Goal: Task Accomplishment & Management: Manage account settings

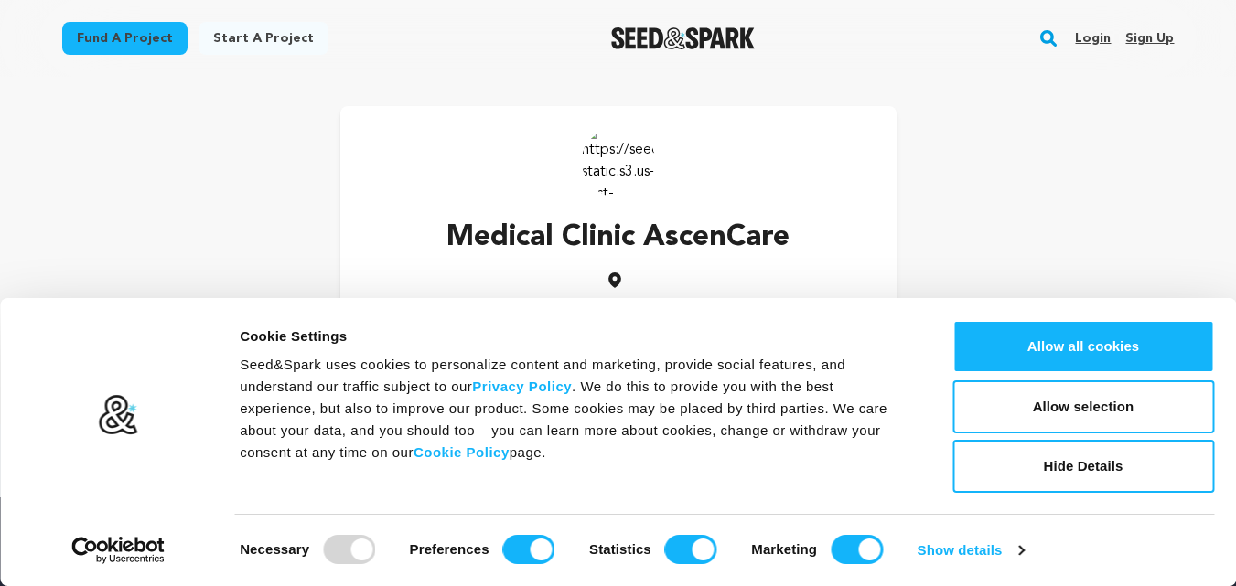
click at [1148, 35] on link "Sign up" at bounding box center [1149, 38] width 48 height 29
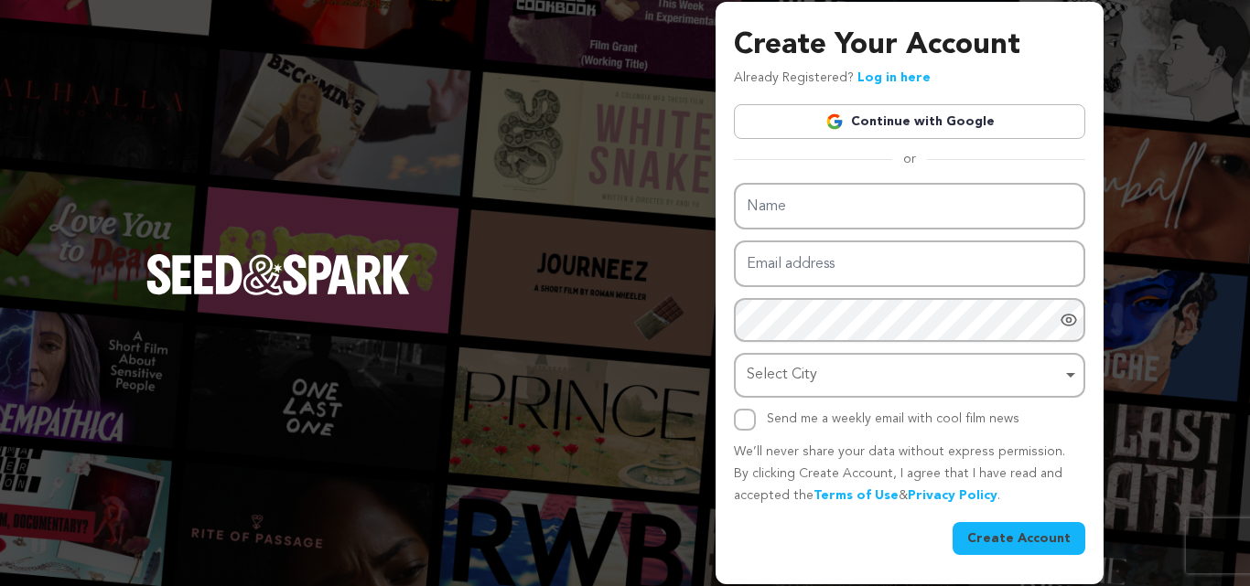
click at [933, 127] on link "Continue with Google" at bounding box center [909, 121] width 351 height 35
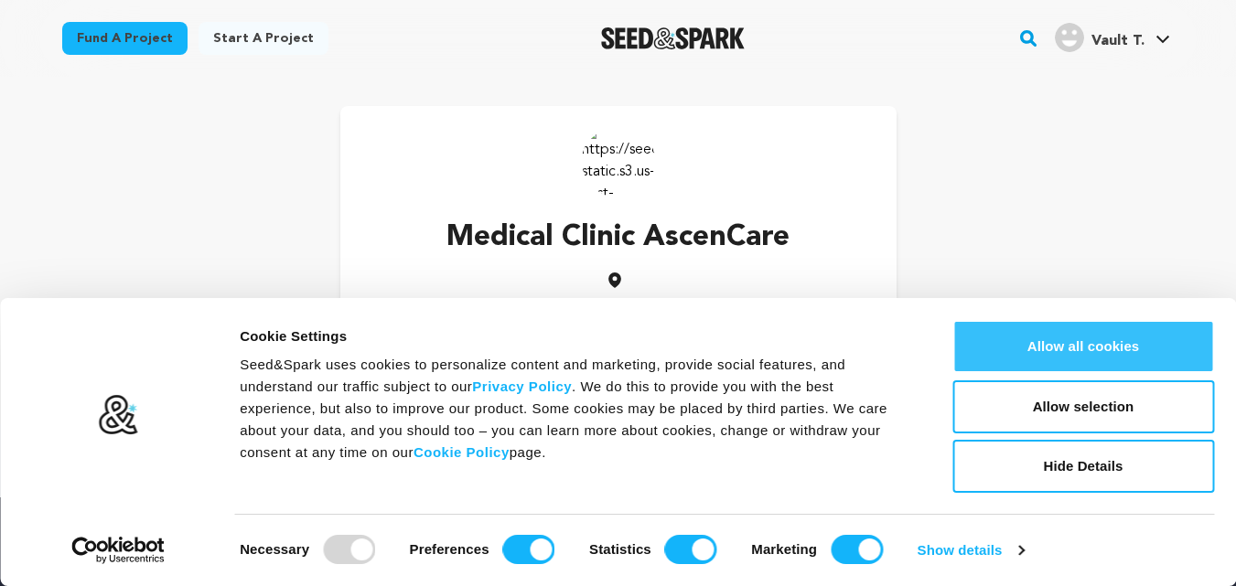
click at [1027, 350] on button "Allow all cookies" at bounding box center [1083, 346] width 262 height 53
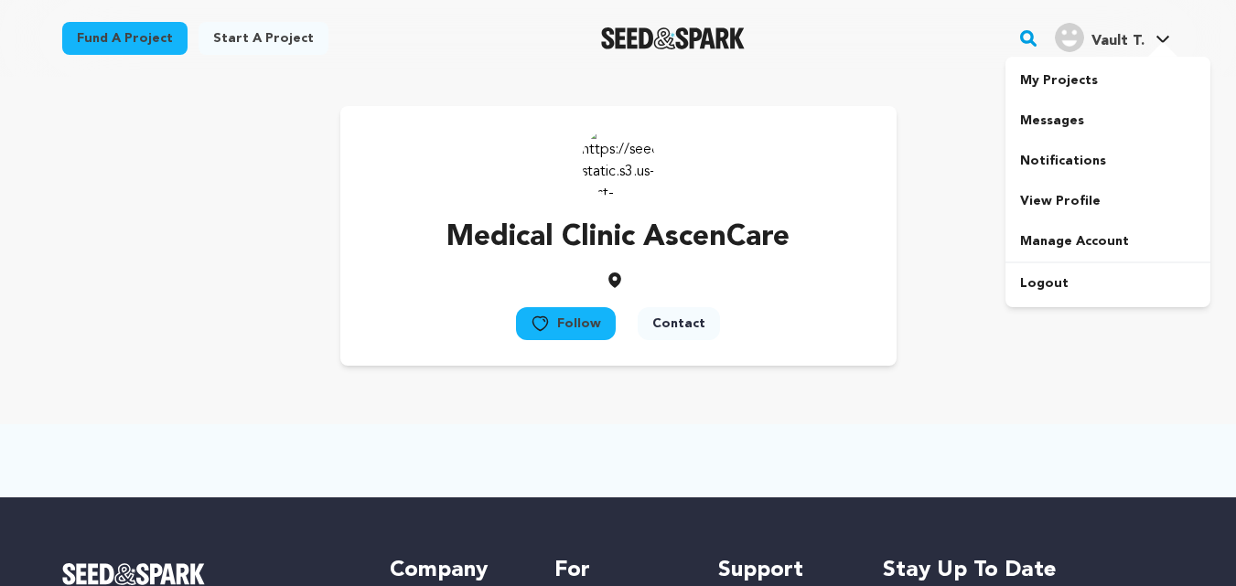
click at [1123, 41] on span "Vault T." at bounding box center [1117, 41] width 53 height 15
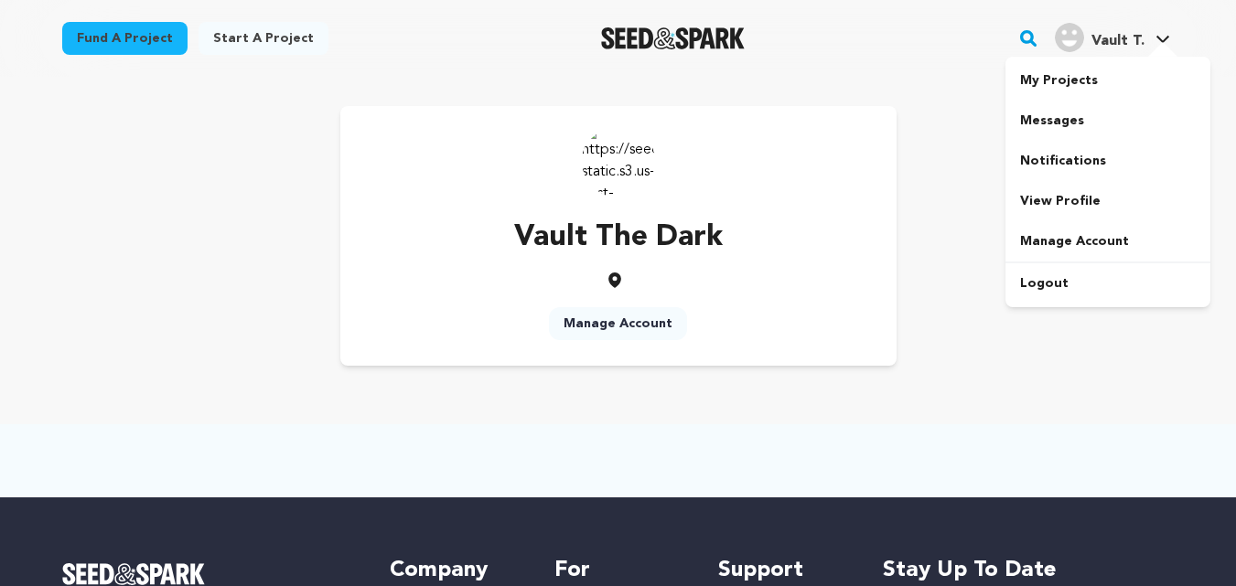
click at [1160, 42] on div at bounding box center [1163, 51] width 37 height 18
click at [1128, 44] on span "Vault T." at bounding box center [1117, 41] width 53 height 15
click at [1067, 203] on link "View Profile" at bounding box center [1107, 201] width 205 height 40
click at [622, 320] on link "Manage Account" at bounding box center [618, 323] width 138 height 33
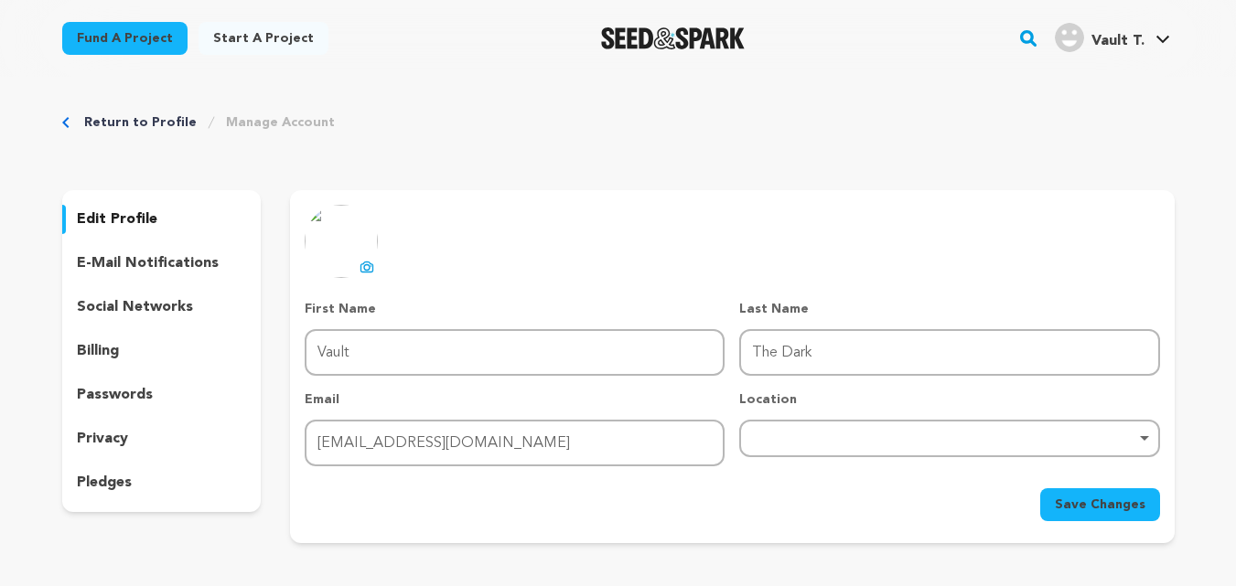
click at [168, 263] on p "e-mail notifications" at bounding box center [148, 264] width 142 height 22
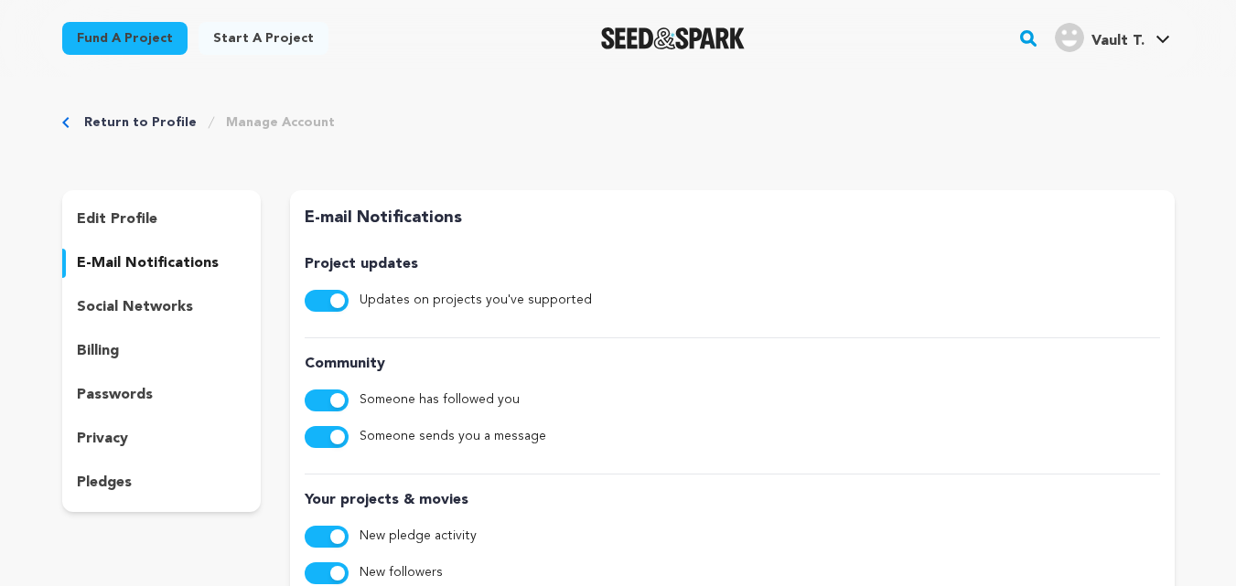
click at [108, 310] on p "social networks" at bounding box center [135, 307] width 116 height 22
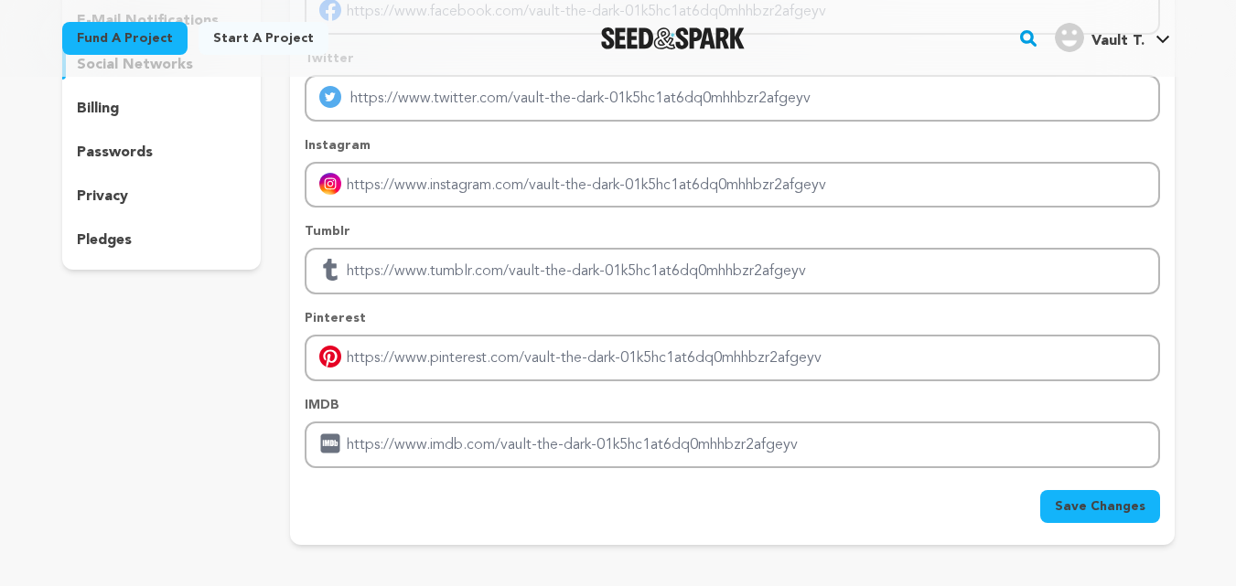
scroll to position [274, 0]
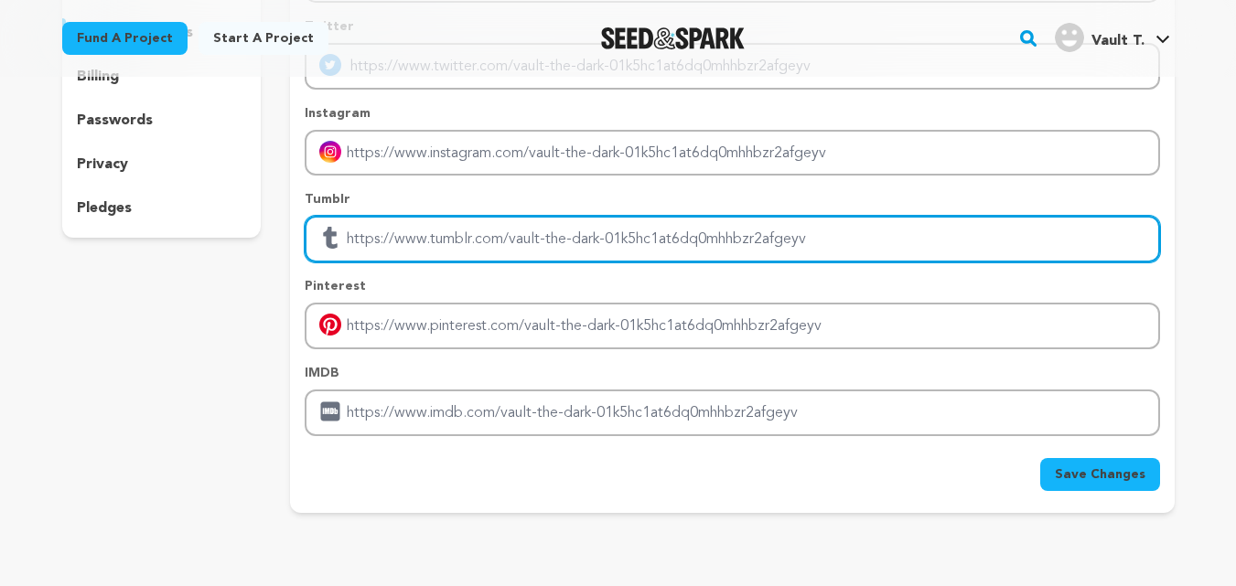
click at [409, 246] on input "Enter tubmlr profile link" at bounding box center [732, 239] width 855 height 47
paste input "https://thedartvault.com/"
type input "https://thedartvault.com/"
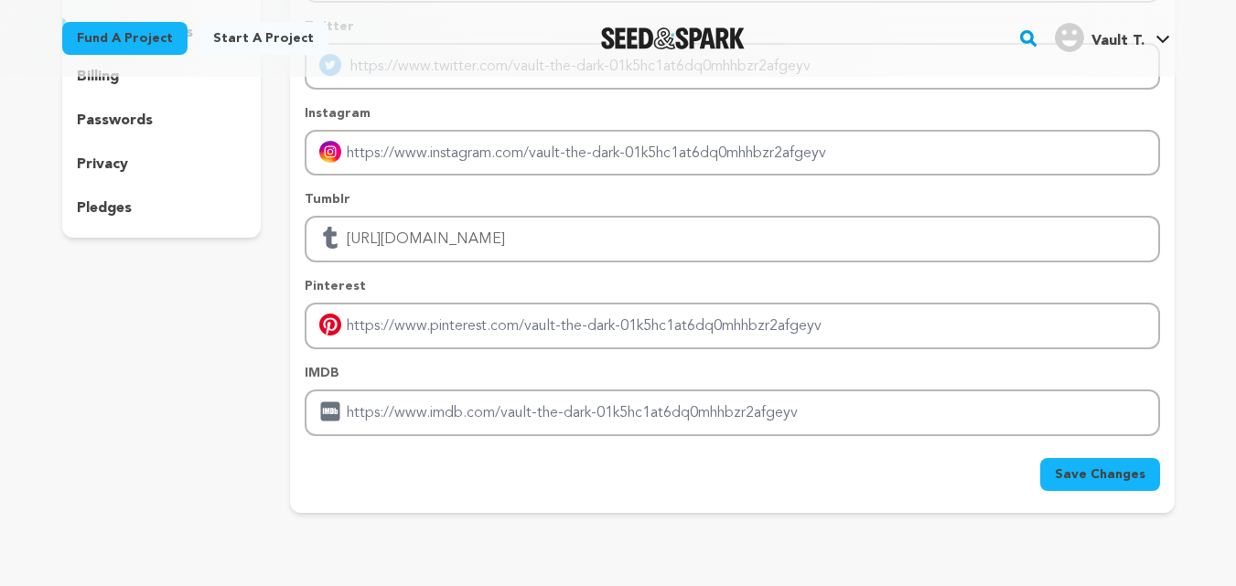
click at [1119, 482] on span "Save Changes" at bounding box center [1100, 475] width 91 height 18
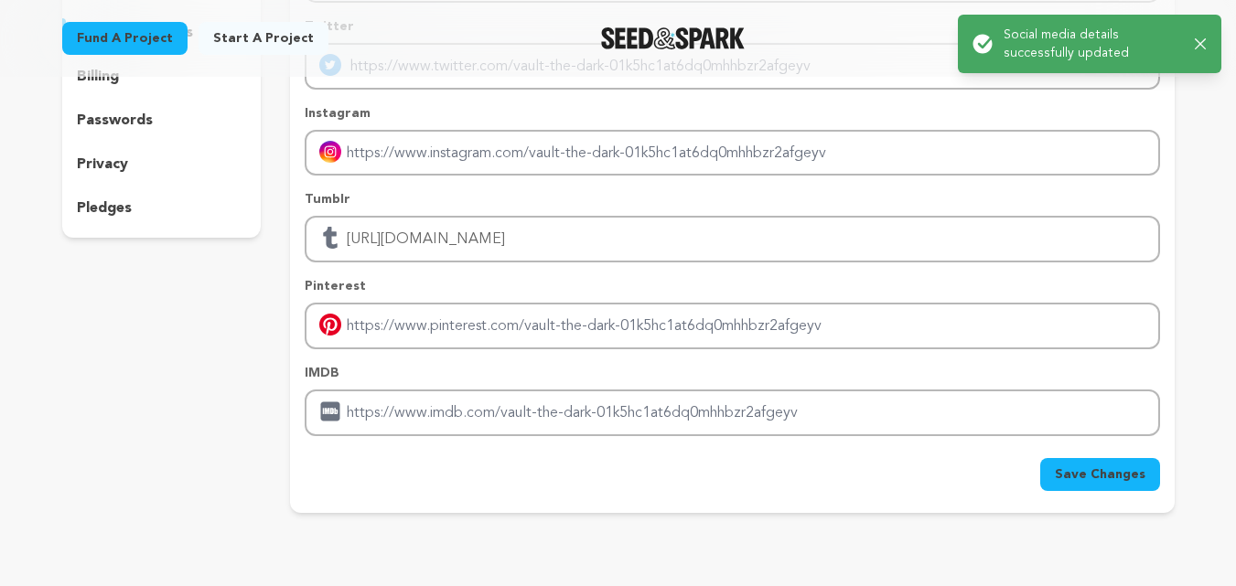
click at [180, 324] on div "edit profile e-mail notifications social networks billing passwords privacy ple…" at bounding box center [161, 214] width 199 height 597
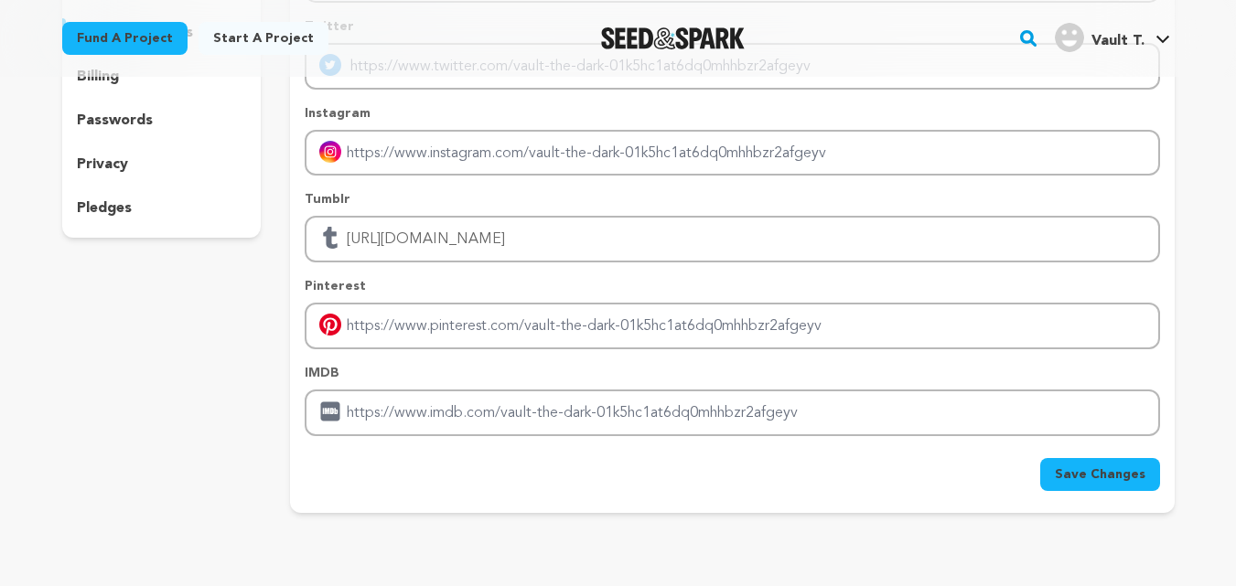
click at [1113, 34] on span "Vault T." at bounding box center [1117, 41] width 53 height 15
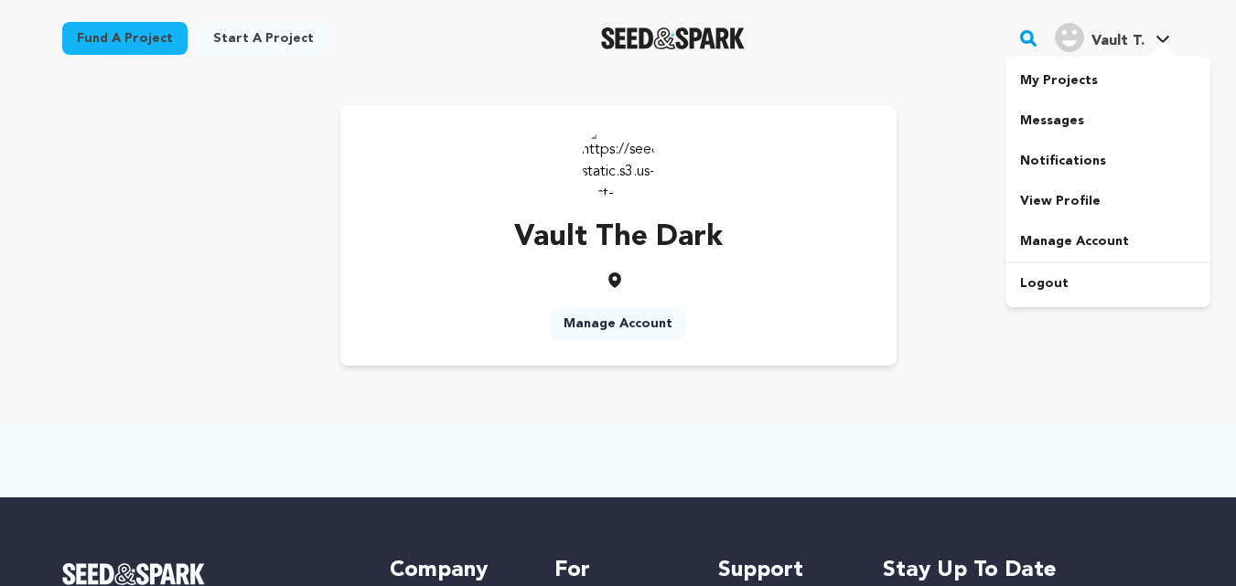
click at [1137, 29] on div "Vault T." at bounding box center [1100, 37] width 90 height 29
click at [1045, 198] on link "View Profile" at bounding box center [1107, 201] width 205 height 40
click at [606, 317] on link "Manage Account" at bounding box center [618, 323] width 138 height 33
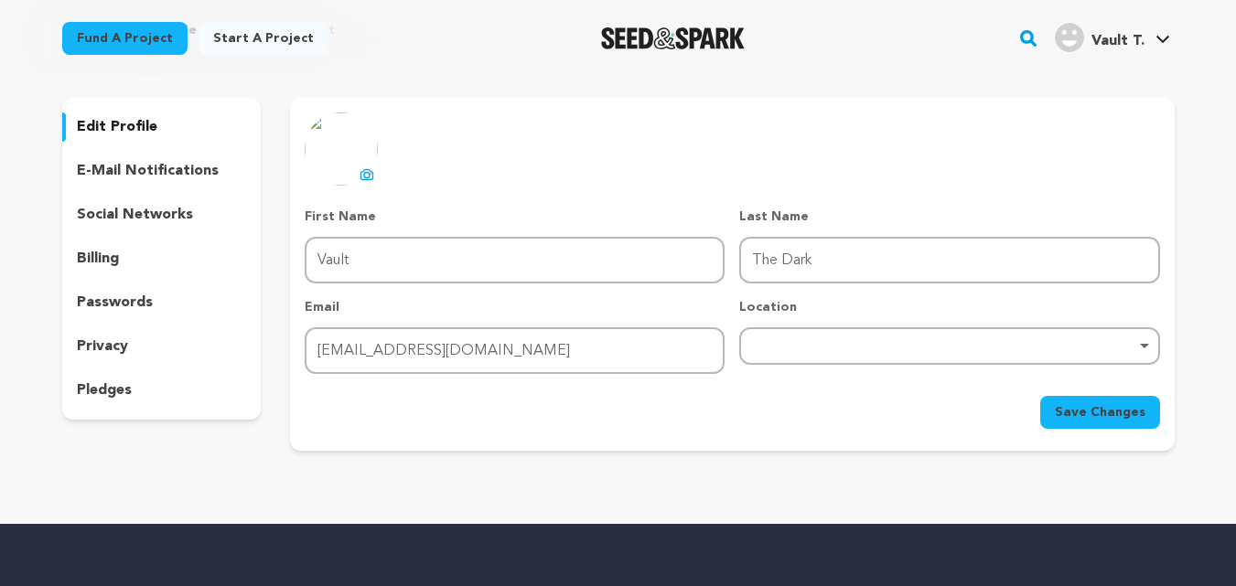
scroll to position [91, 0]
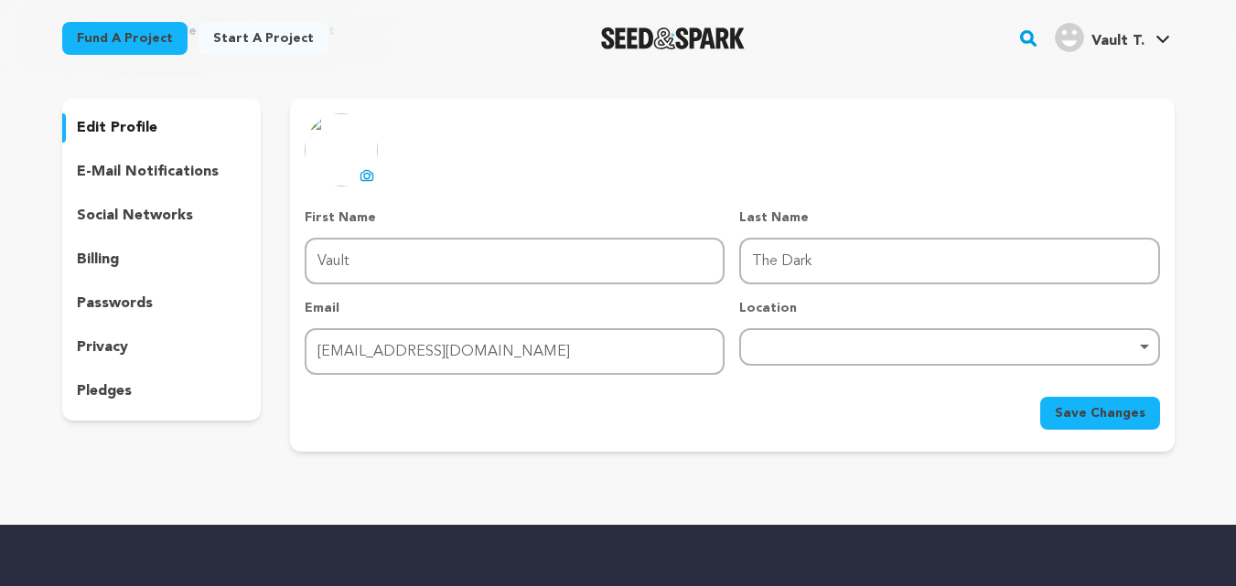
click at [1122, 34] on span "Vault T." at bounding box center [1117, 41] width 53 height 15
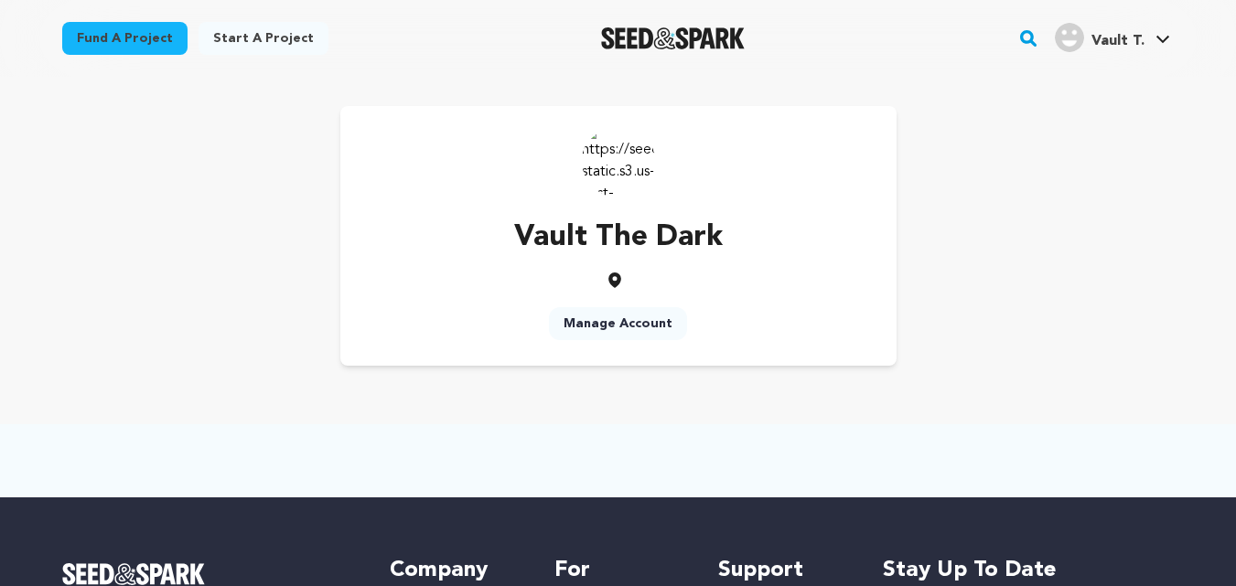
click at [233, 30] on link "Start a project" at bounding box center [264, 38] width 130 height 33
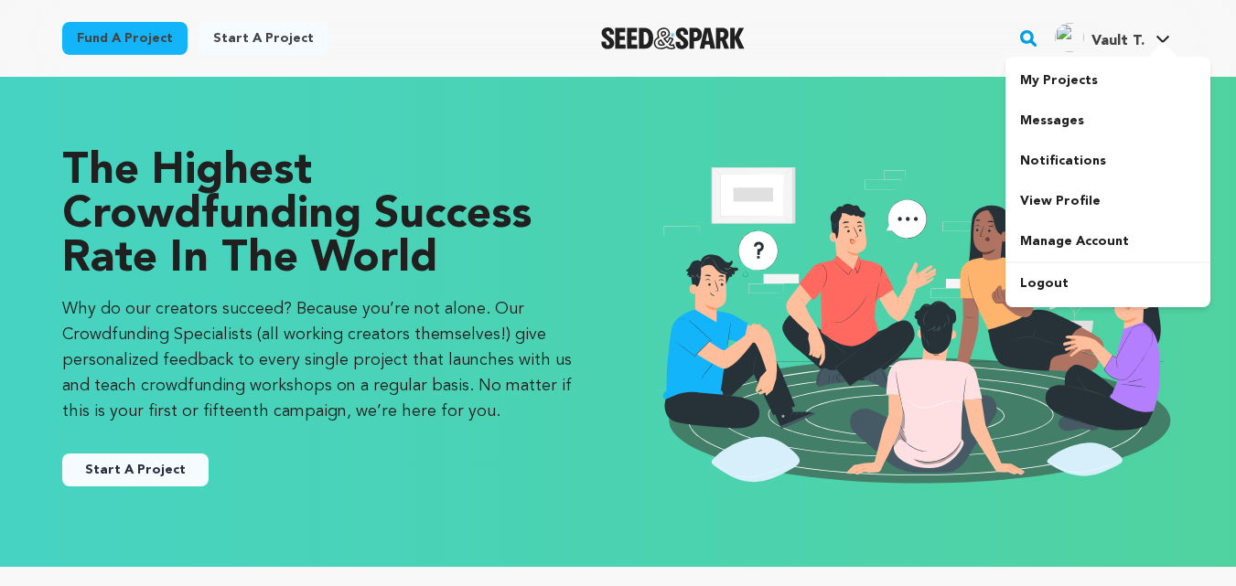
click at [1164, 29] on link "Vault T. Vault T." at bounding box center [1112, 35] width 123 height 33
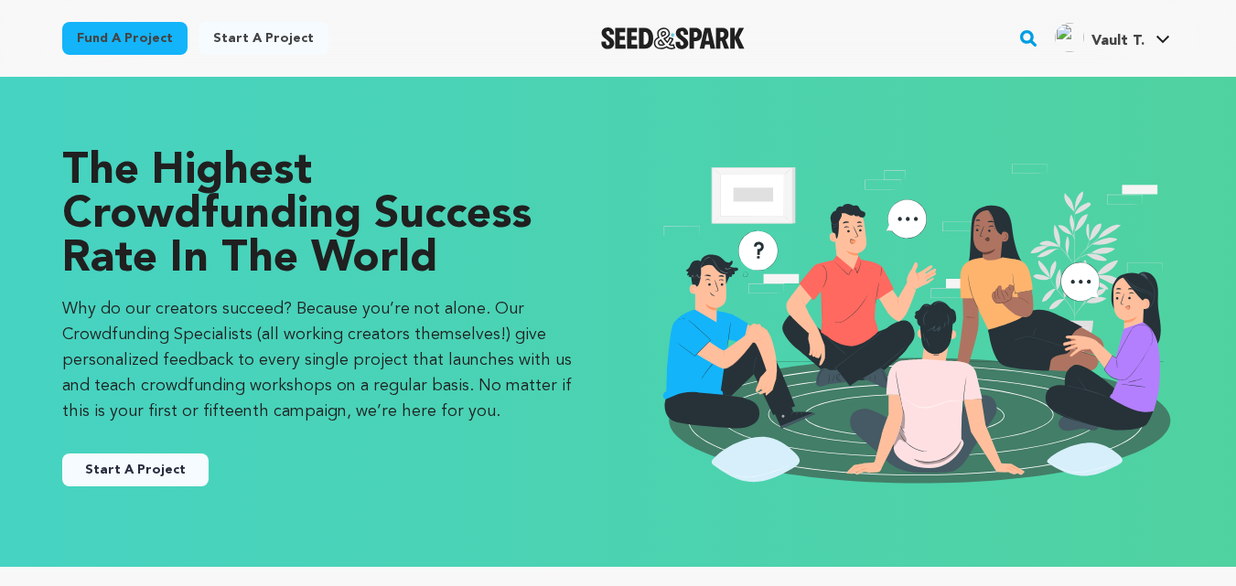
click at [1159, 29] on link "Vault T. Vault T." at bounding box center [1112, 35] width 123 height 33
click at [1142, 35] on span "Vault T." at bounding box center [1117, 41] width 53 height 15
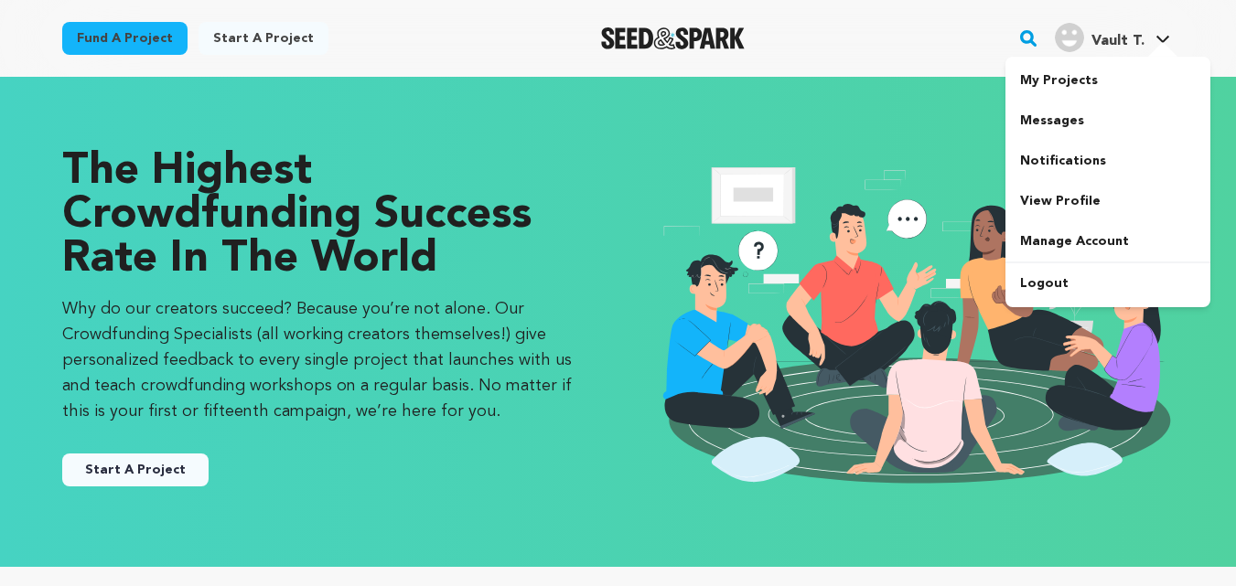
click at [1158, 38] on icon at bounding box center [1163, 39] width 15 height 9
click at [1059, 249] on link "Manage Account" at bounding box center [1107, 241] width 205 height 40
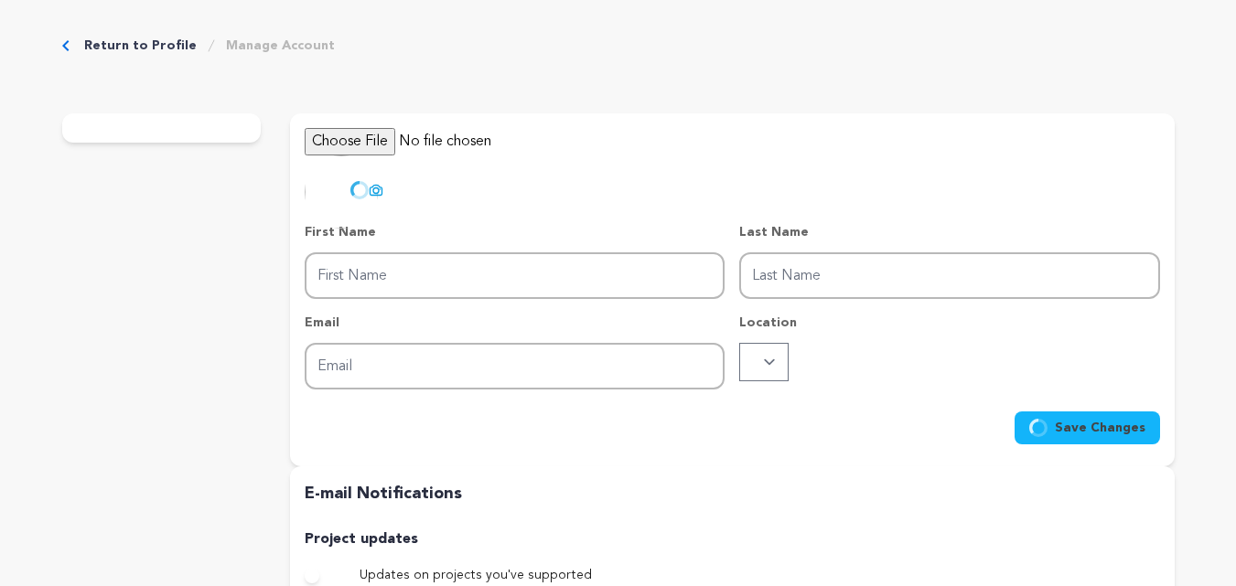
type input "Vault"
type input "The Dark"
type input "[EMAIL_ADDRESS][DOMAIN_NAME]"
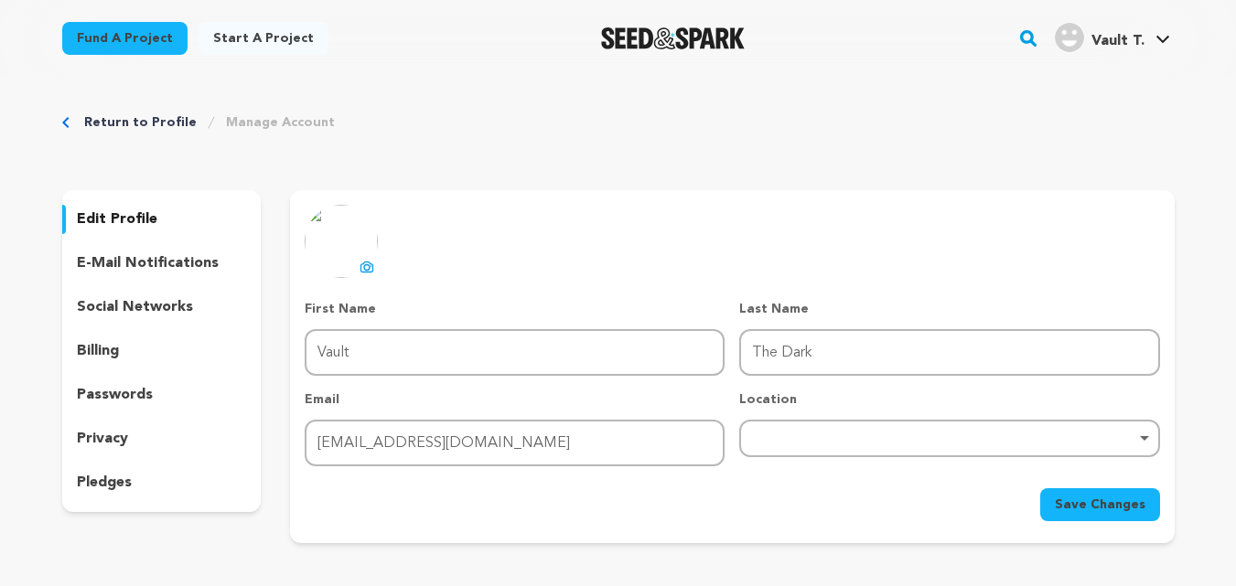
click at [145, 312] on p "social networks" at bounding box center [135, 307] width 116 height 22
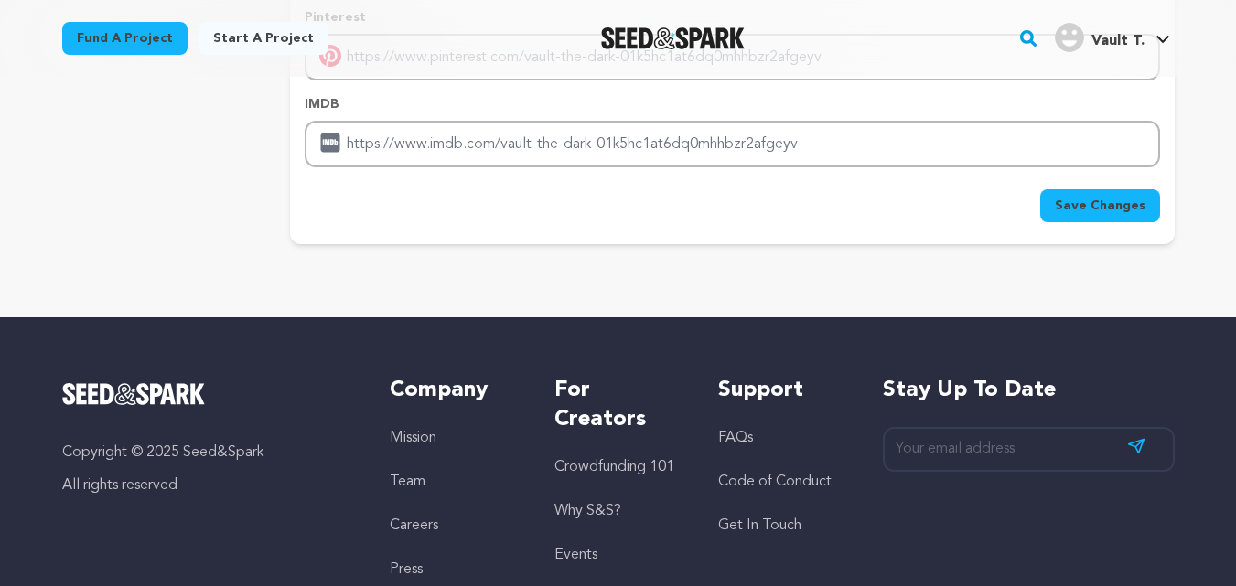
scroll to position [549, 0]
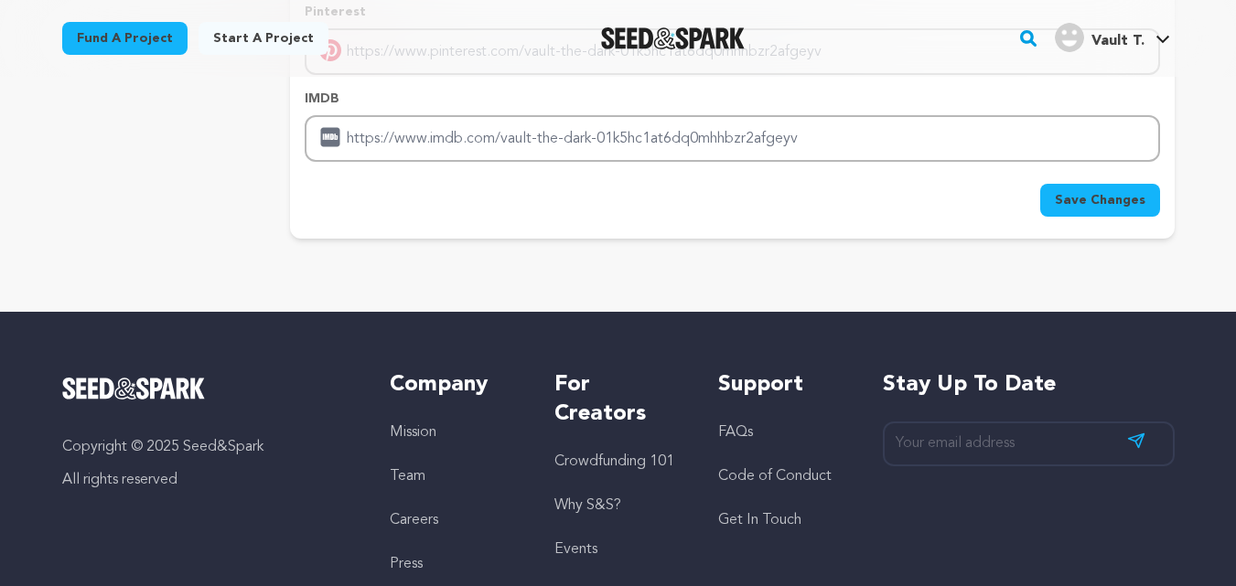
click at [1097, 214] on button "Save Changes" at bounding box center [1100, 200] width 120 height 33
click at [1102, 206] on div "Save Changes" at bounding box center [732, 200] width 855 height 33
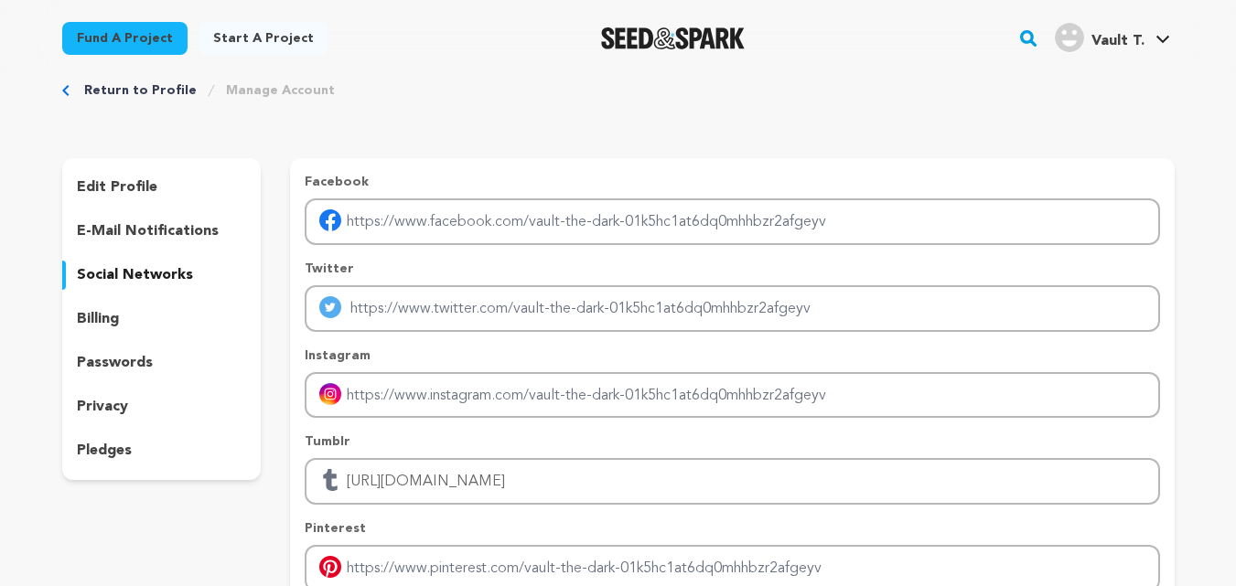
scroll to position [0, 0]
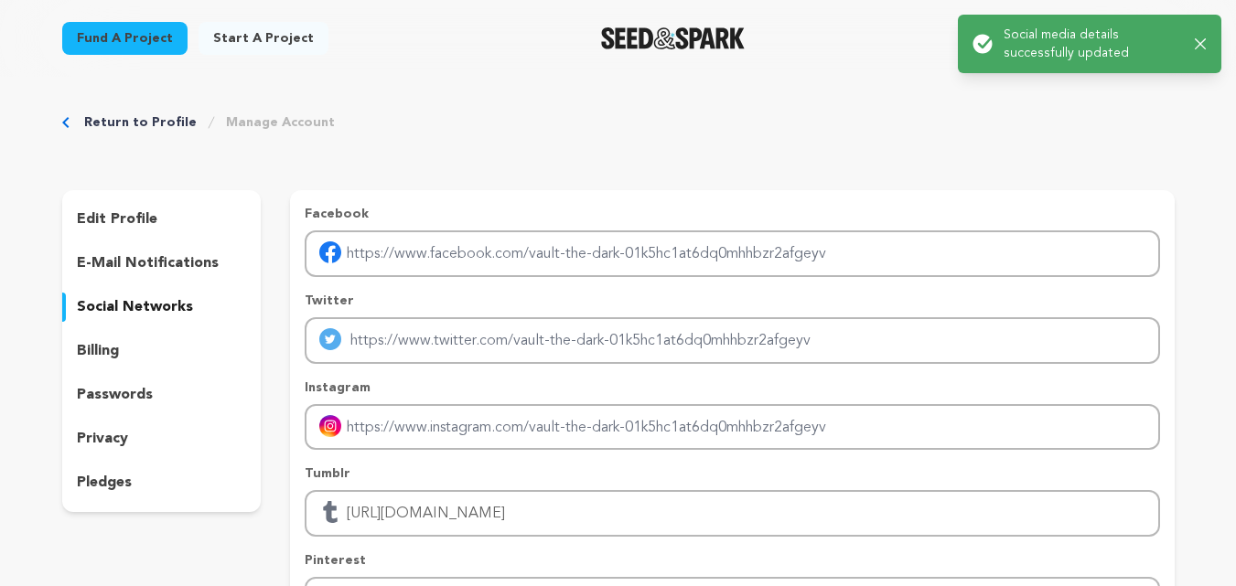
click at [939, 57] on div "Fund a project Start a project Search" at bounding box center [604, 39] width 1142 height 48
click at [1193, 42] on div "Success: Info: Warning: Error: Social media details successfully updated Close …" at bounding box center [1090, 44] width 234 height 37
click at [1199, 42] on icon "button" at bounding box center [1200, 43] width 11 height 11
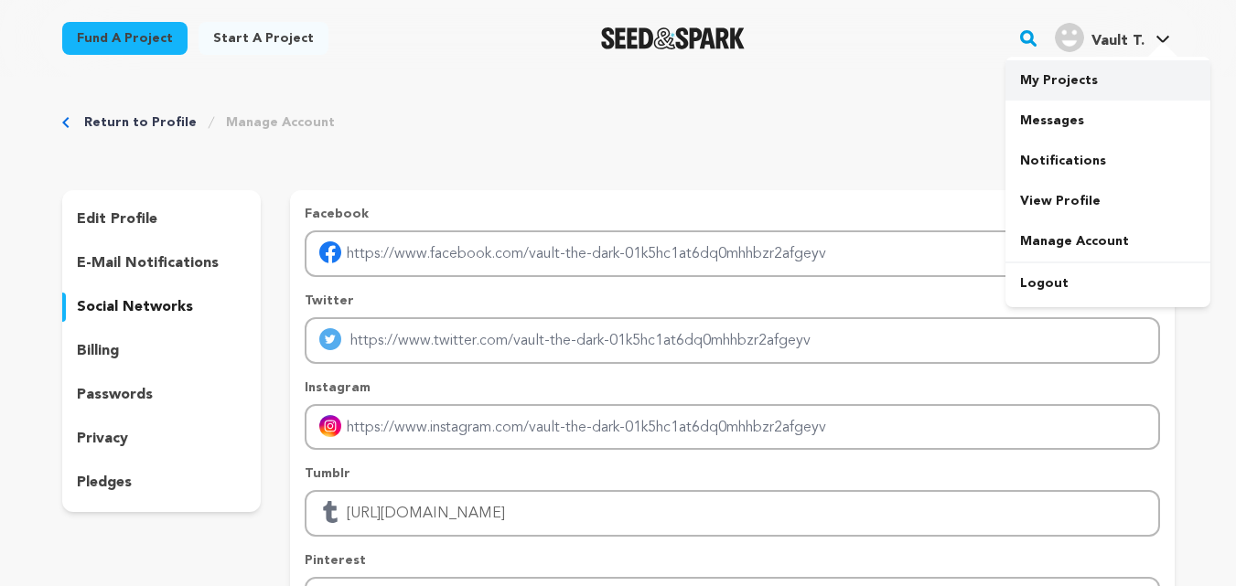
click at [1091, 81] on link "My Projects" at bounding box center [1107, 80] width 205 height 40
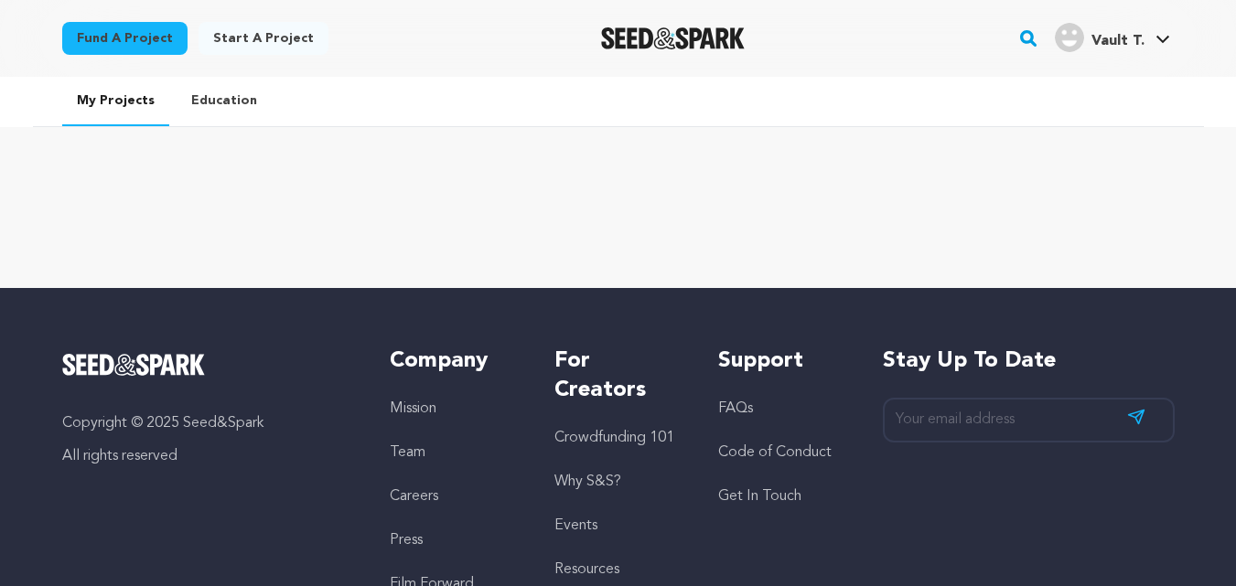
click at [223, 31] on link "Start a project" at bounding box center [264, 38] width 130 height 33
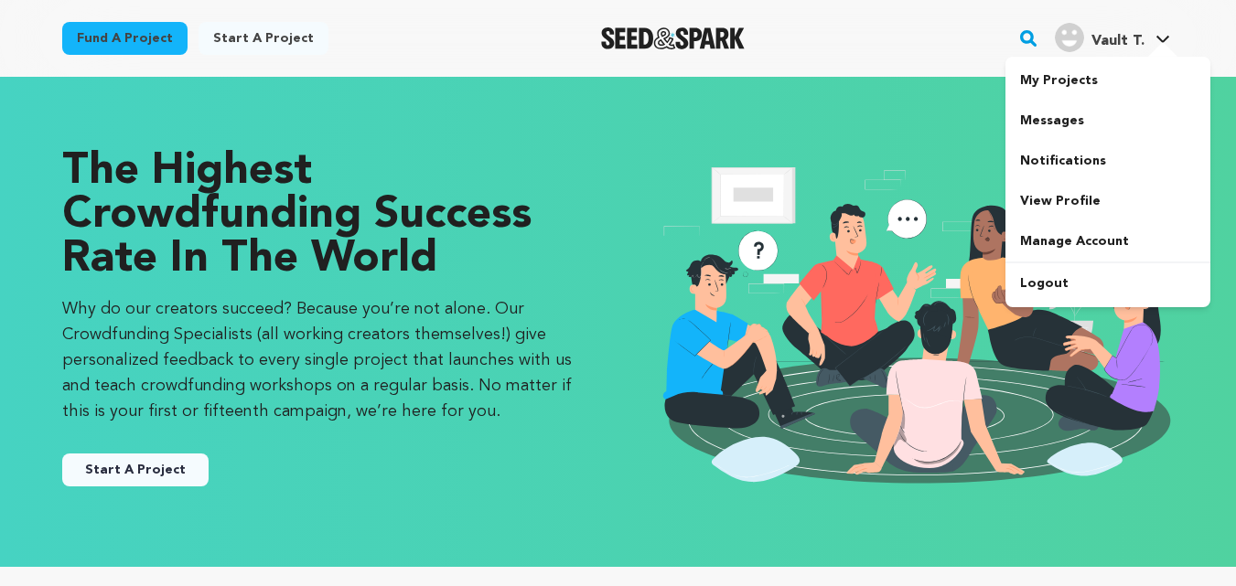
click at [1119, 56] on div "Vault T. Vault T." at bounding box center [1112, 39] width 123 height 48
click at [1050, 120] on link "Messages" at bounding box center [1107, 121] width 205 height 40
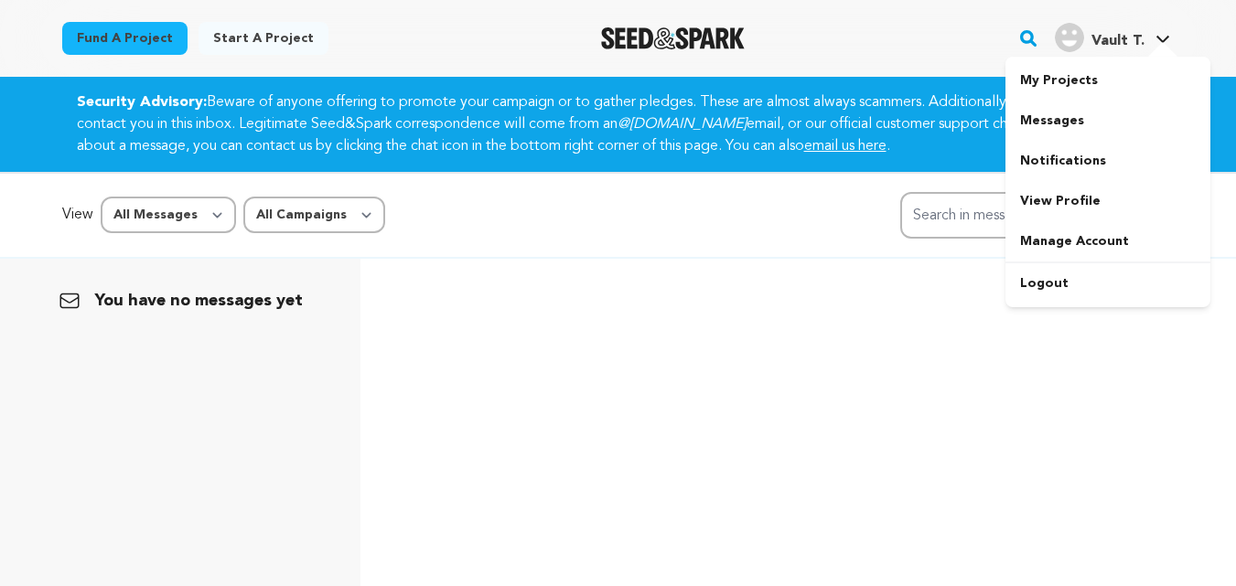
click at [1110, 40] on span "Vault T." at bounding box center [1117, 41] width 53 height 15
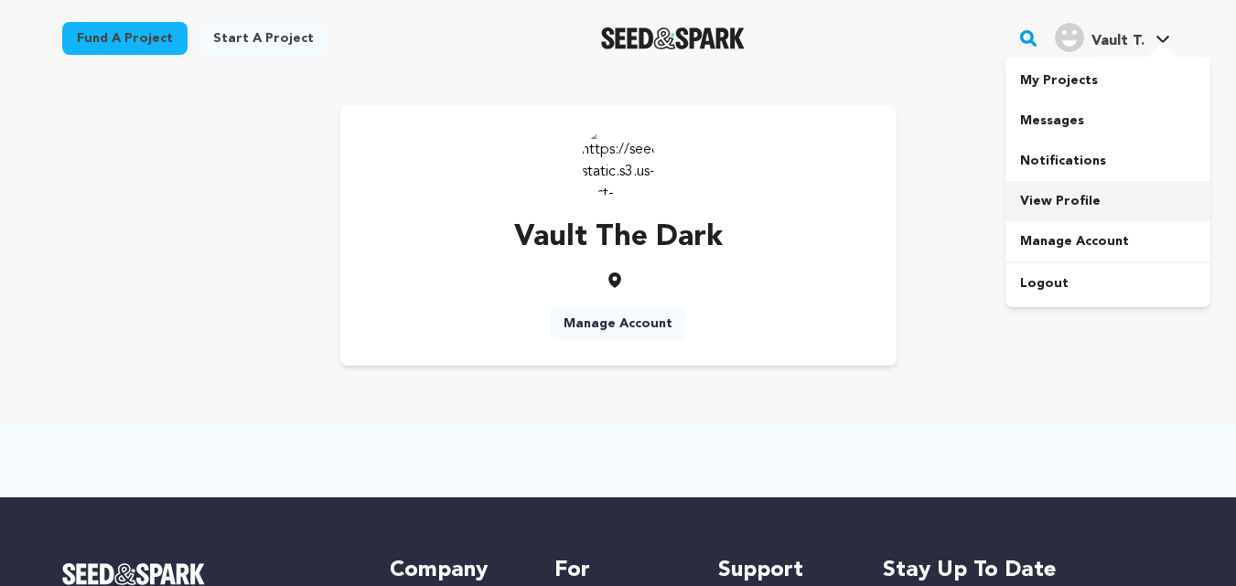
click at [1049, 203] on link "View Profile" at bounding box center [1107, 201] width 205 height 40
click at [606, 188] on img at bounding box center [618, 160] width 73 height 73
click at [614, 156] on img at bounding box center [618, 160] width 73 height 73
drag, startPoint x: 554, startPoint y: 210, endPoint x: 694, endPoint y: 231, distance: 142.5
click at [586, 236] on div "Vault The Dark Manage Account" at bounding box center [618, 236] width 556 height 260
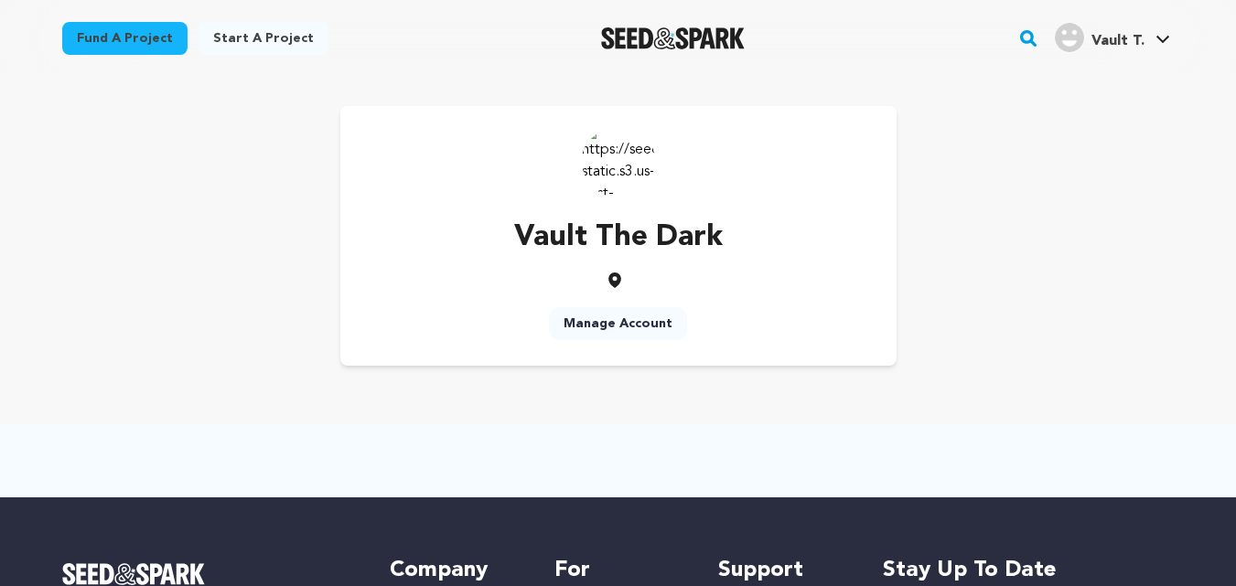
click at [694, 231] on p "Vault The Dark" at bounding box center [618, 238] width 209 height 44
click at [668, 191] on div "Vault The Dark Manage Account" at bounding box center [618, 236] width 556 height 260
click at [648, 177] on img at bounding box center [618, 160] width 73 height 73
click at [611, 110] on div "Vault The Dark Manage Account" at bounding box center [618, 236] width 556 height 260
click at [123, 27] on link "Fund a project" at bounding box center [124, 38] width 125 height 33
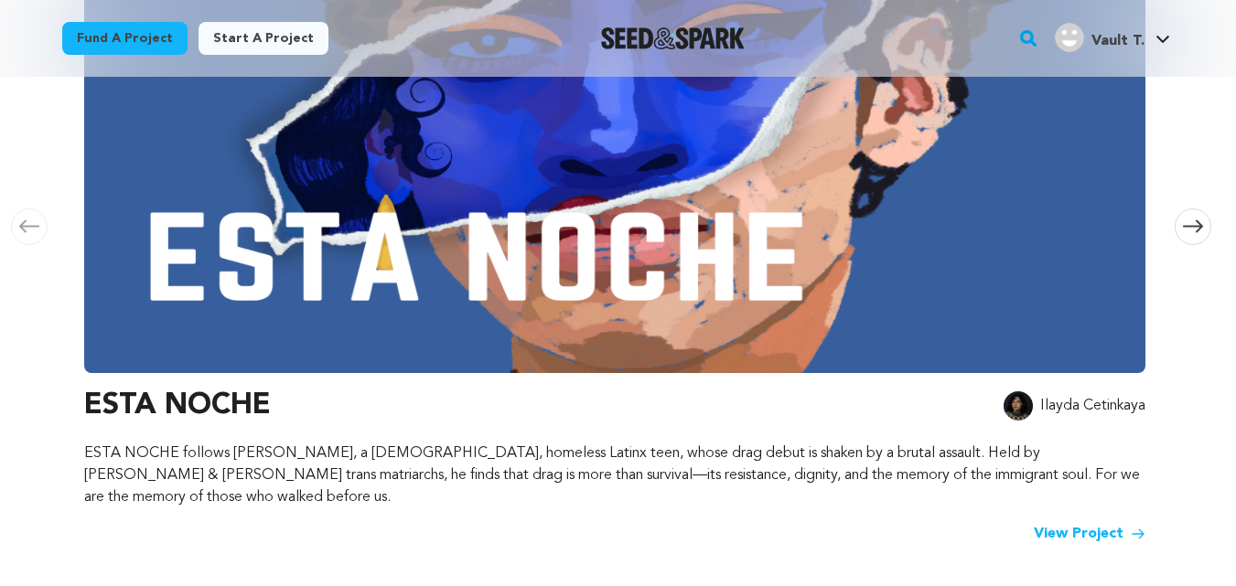
scroll to position [457, 0]
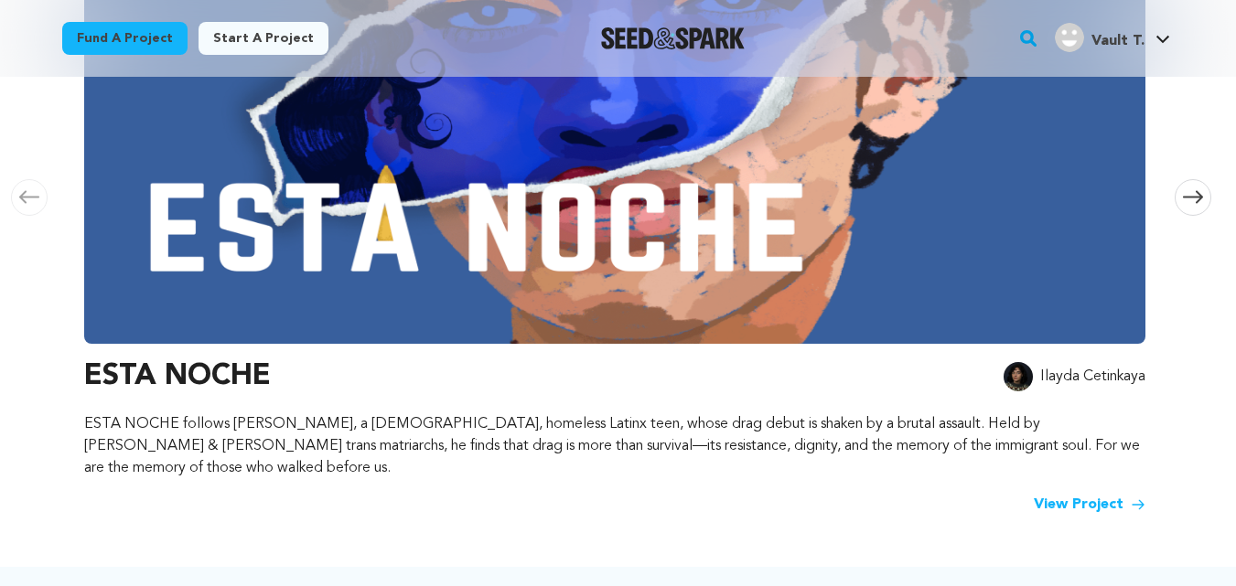
click at [1094, 494] on link "View Project" at bounding box center [1090, 505] width 112 height 22
